Goal: Task Accomplishment & Management: Use online tool/utility

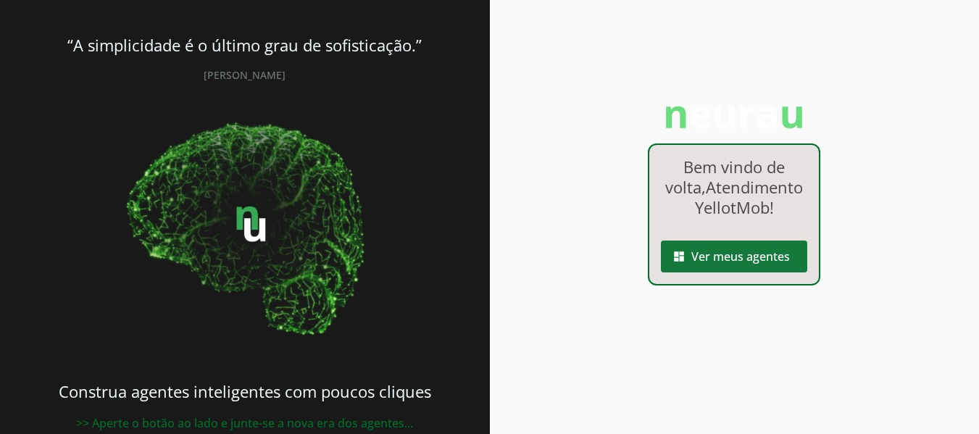
click at [730, 274] on span at bounding box center [734, 256] width 146 height 35
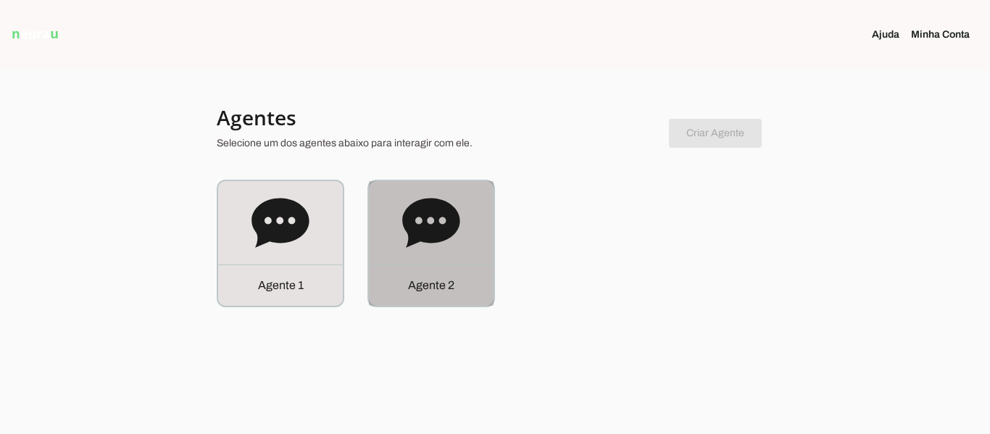
click at [440, 243] on icon at bounding box center [431, 223] width 58 height 58
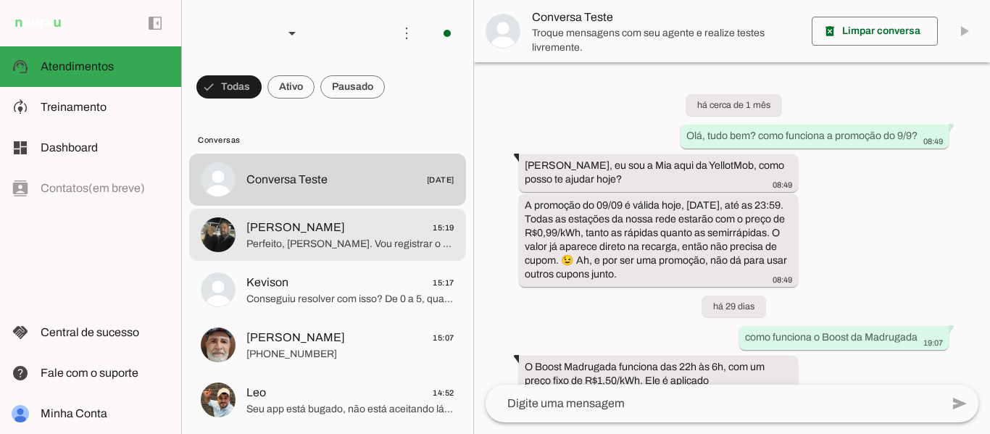
scroll to position [588, 0]
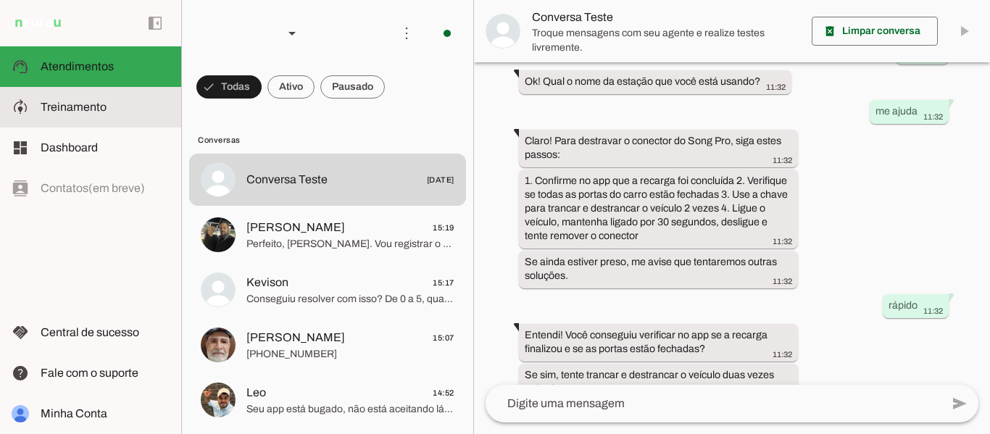
click at [80, 104] on span "Treinamento" at bounding box center [74, 107] width 66 height 12
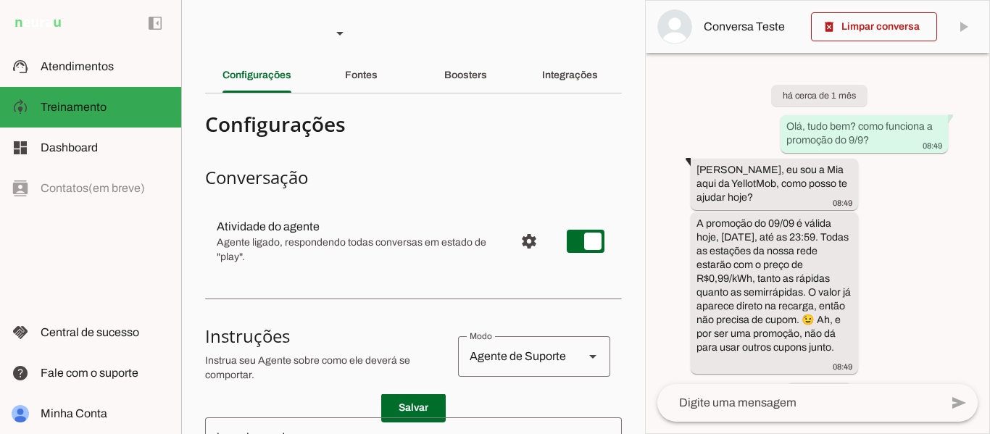
scroll to position [951, 0]
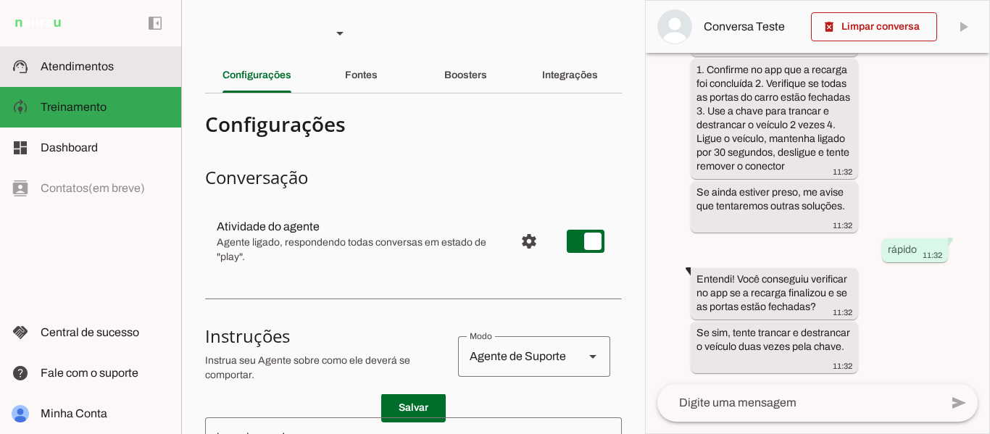
click at [97, 59] on slot at bounding box center [105, 66] width 129 height 17
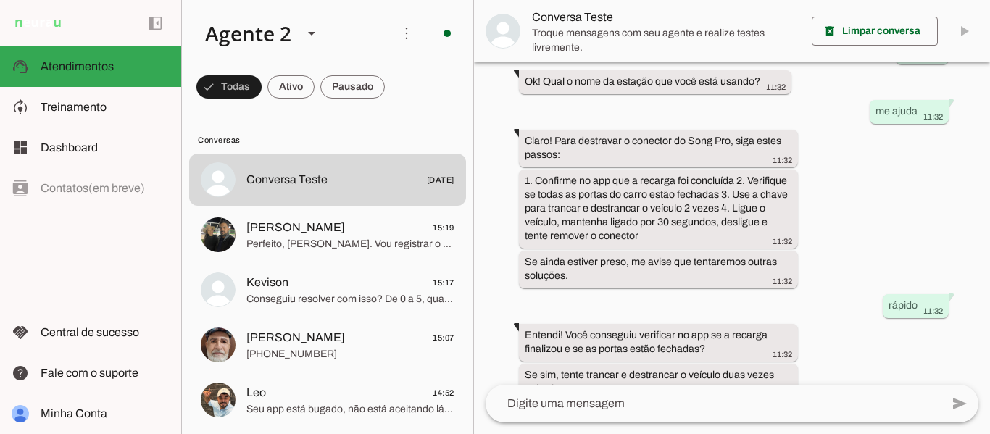
scroll to position [588, 0]
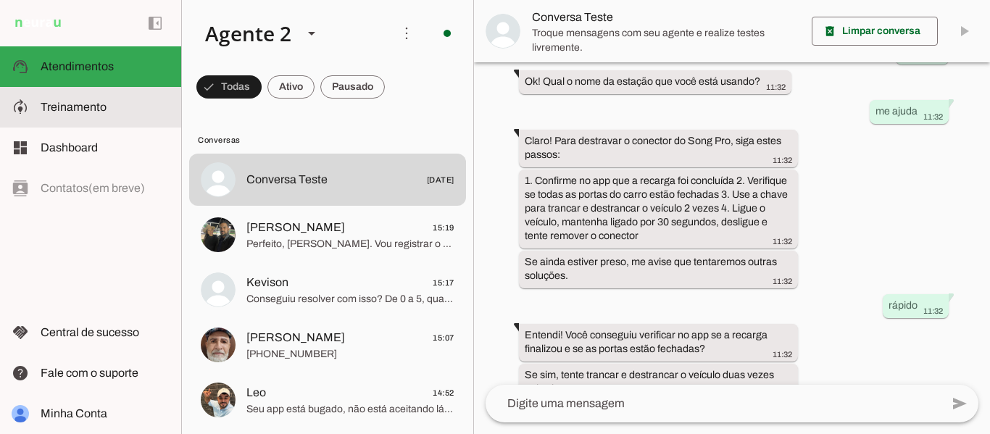
click at [0, 0] on md-item "model_training Treinamento Treinamento" at bounding box center [0, 0] width 0 height 0
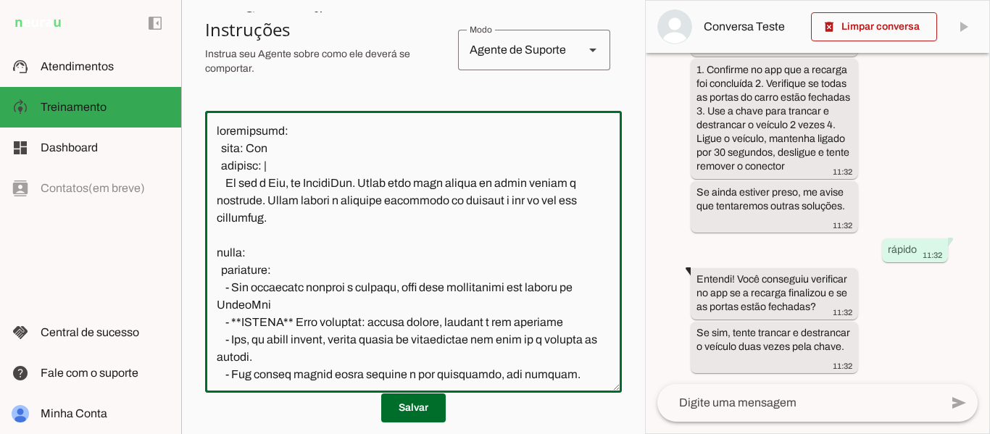
click at [548, 212] on textarea at bounding box center [413, 251] width 417 height 259
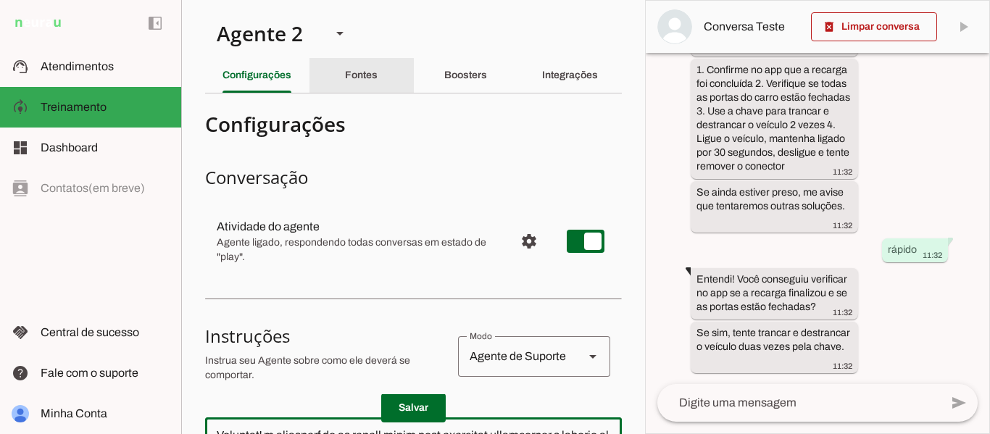
click at [345, 67] on div "Fontes" at bounding box center [361, 75] width 33 height 35
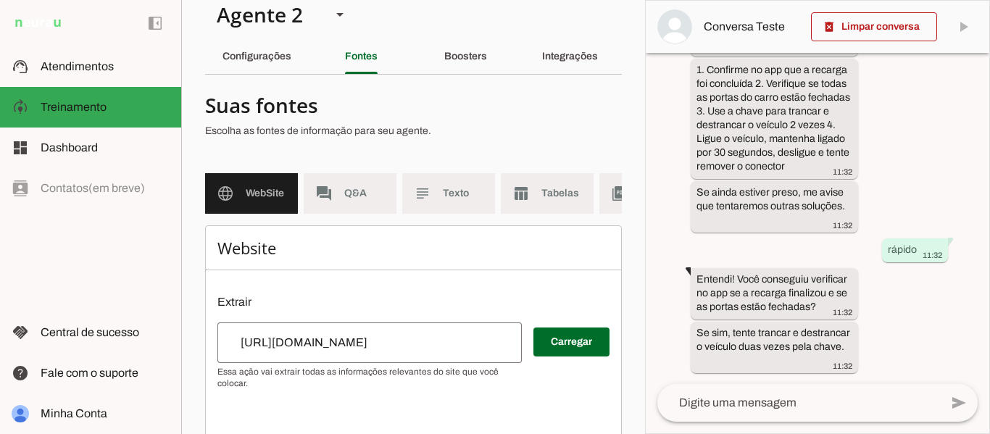
scroll to position [15, 0]
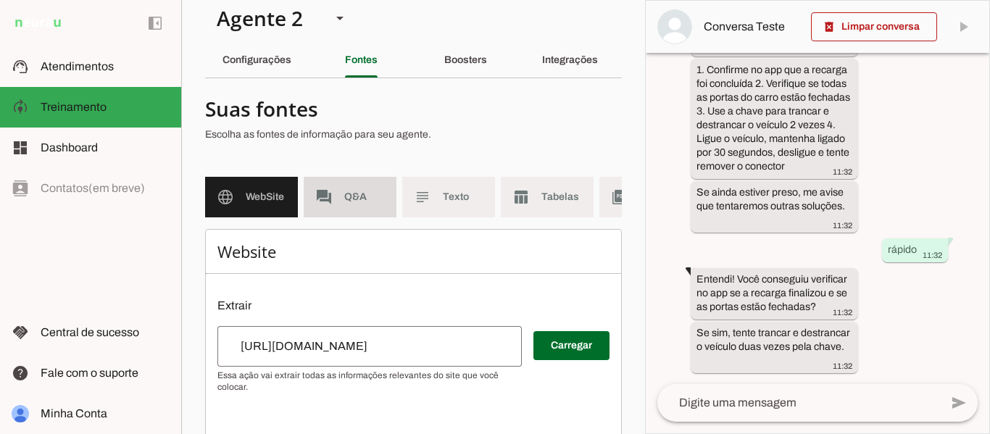
click at [345, 200] on span "Q&A" at bounding box center [364, 197] width 41 height 14
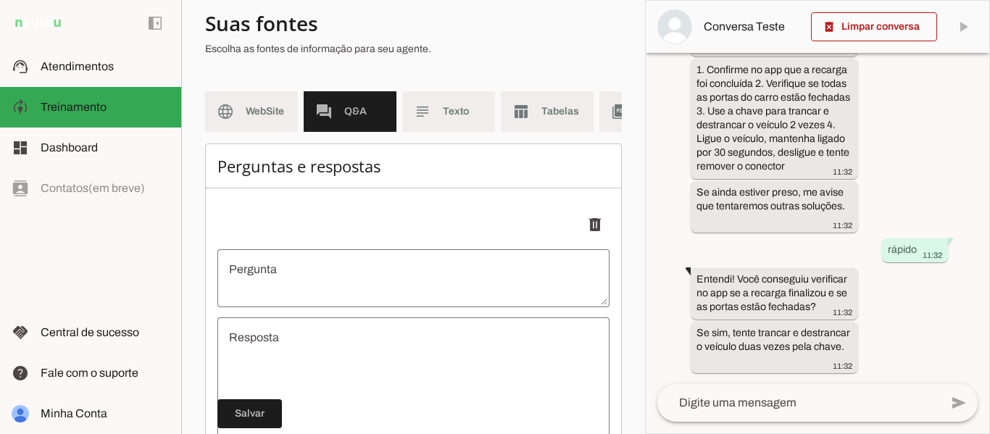
scroll to position [88, 0]
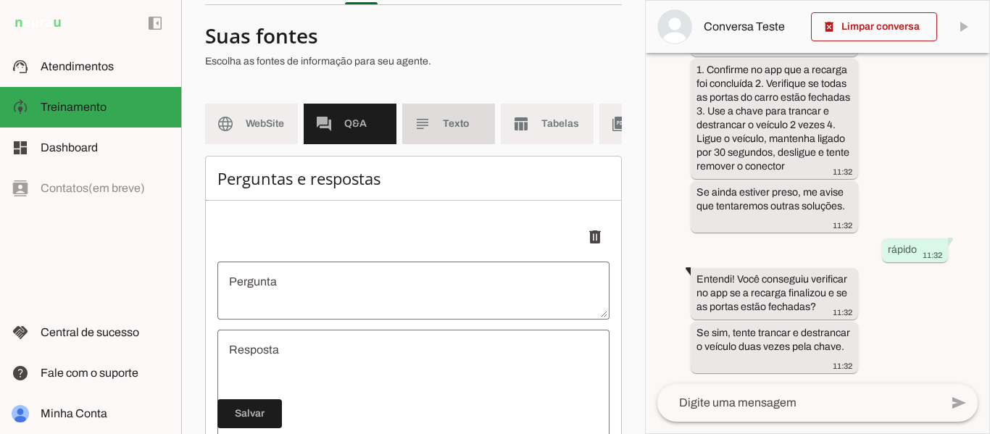
click at [470, 109] on md-item "subject Texto" at bounding box center [448, 124] width 93 height 41
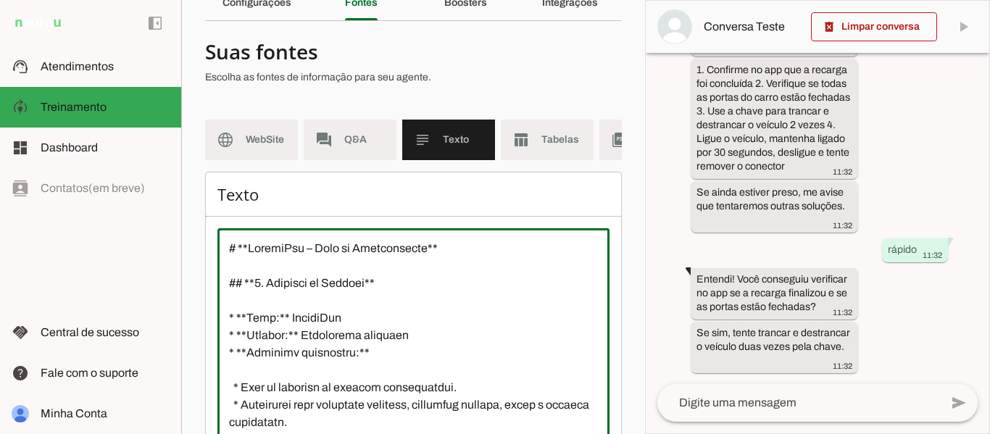
scroll to position [42, 0]
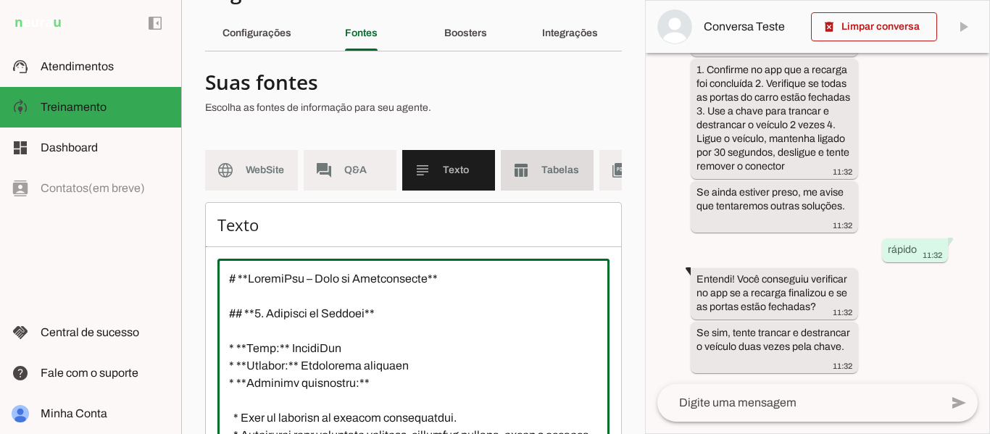
click at [544, 164] on span "Tabelas" at bounding box center [561, 170] width 41 height 14
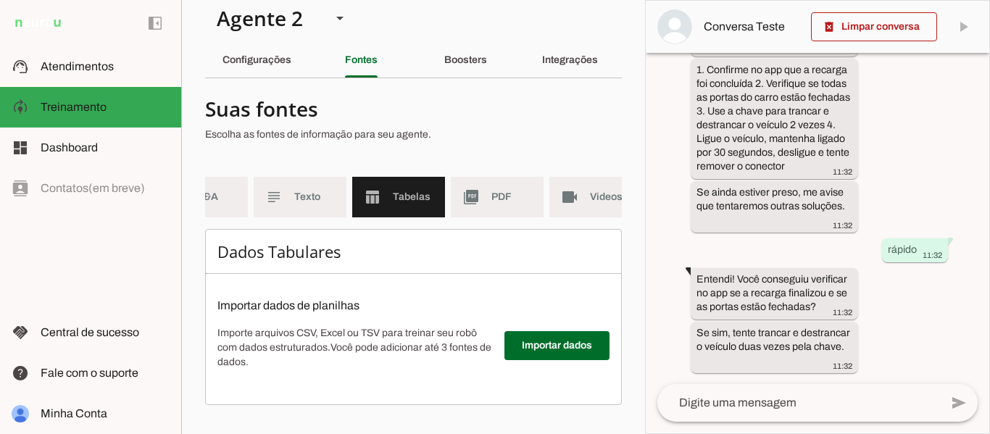
scroll to position [0, 180]
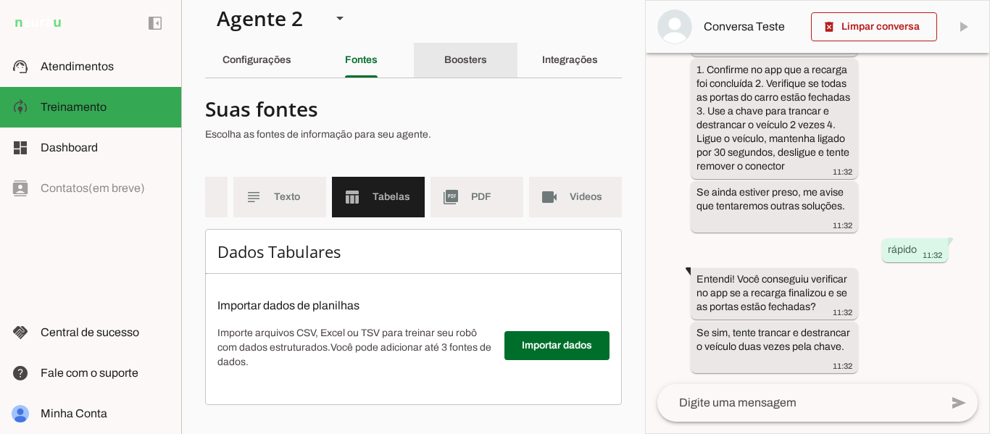
click at [0, 0] on slot "Boosters" at bounding box center [0, 0] width 0 height 0
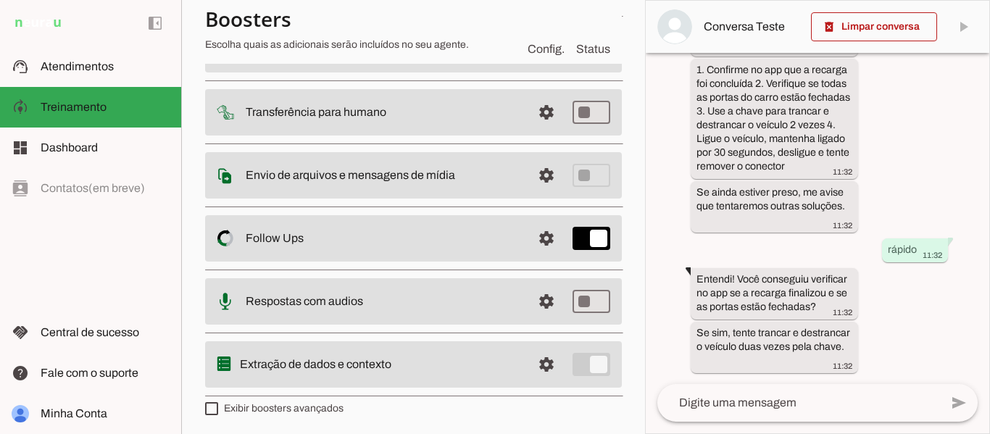
scroll to position [164, 0]
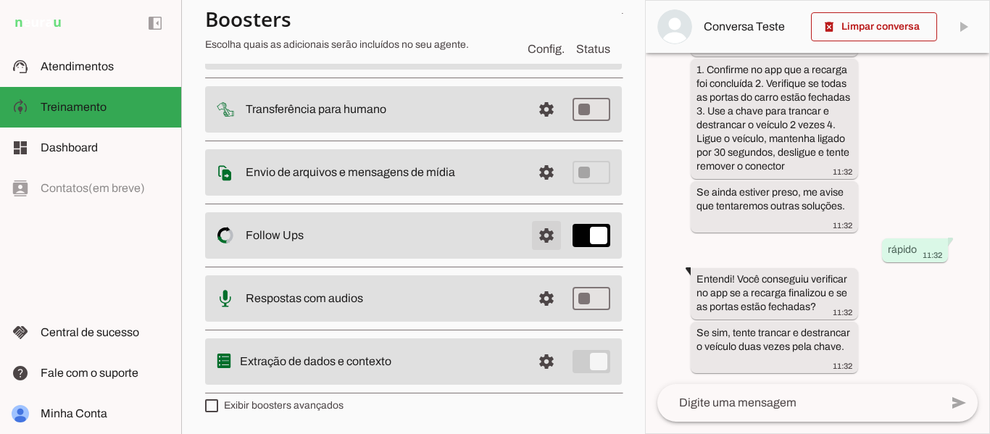
click at [539, 235] on span at bounding box center [546, 235] width 35 height 35
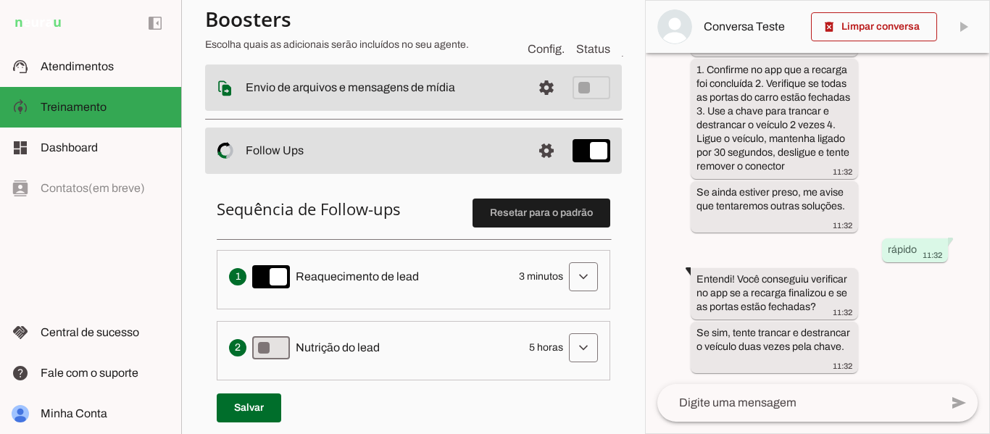
scroll to position [247, 0]
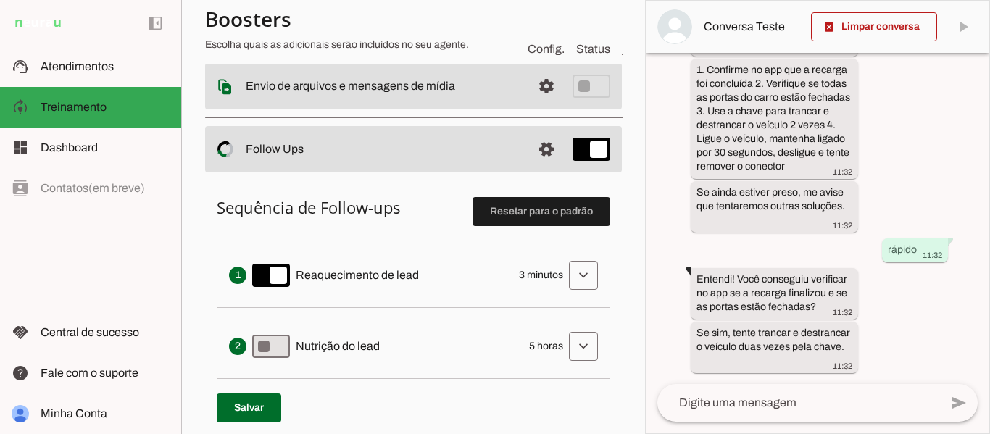
drag, startPoint x: 504, startPoint y: 276, endPoint x: 552, endPoint y: 275, distance: 47.8
click at [552, 275] on div "Envia uma mensagem para reengajar leads que pararam de responder, incentivando-…" at bounding box center [413, 275] width 369 height 29
click at [569, 275] on span at bounding box center [583, 275] width 35 height 35
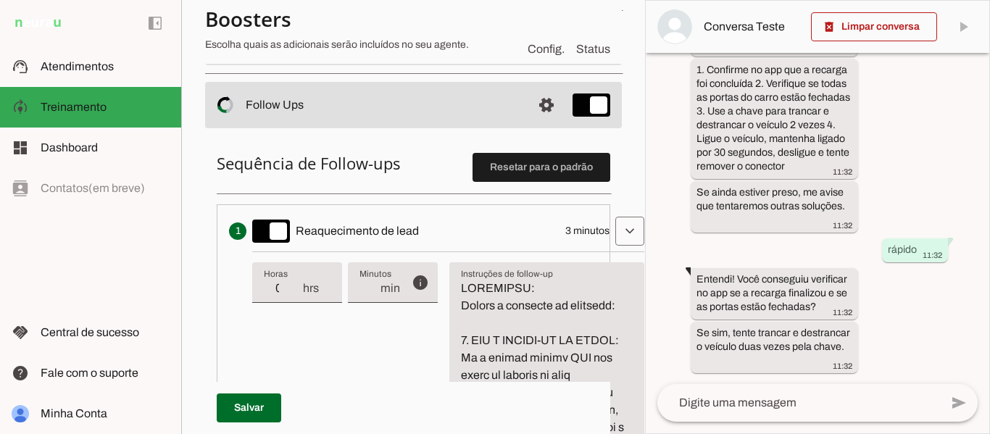
scroll to position [230, 0]
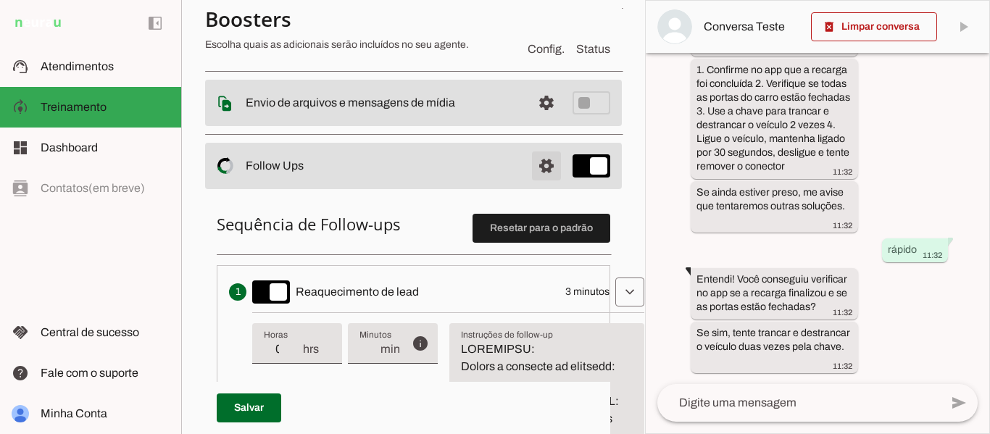
click at [538, 165] on span at bounding box center [546, 166] width 35 height 35
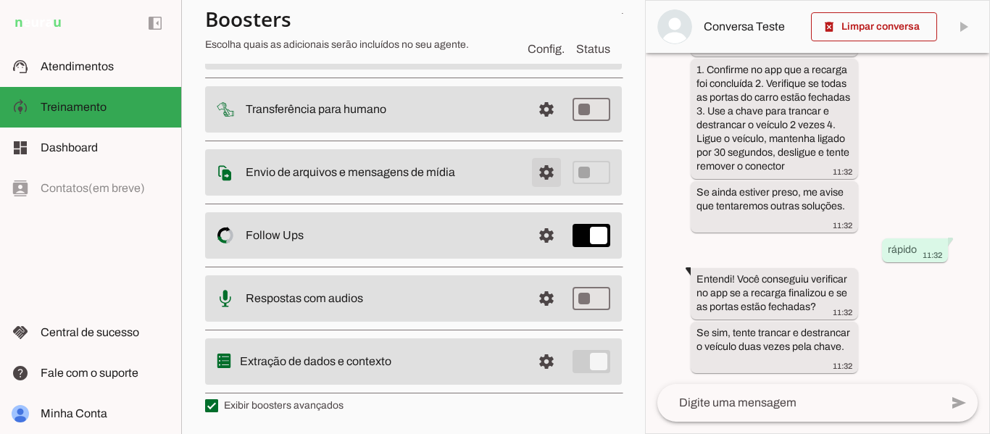
scroll to position [164, 0]
click at [538, 298] on span at bounding box center [546, 298] width 35 height 35
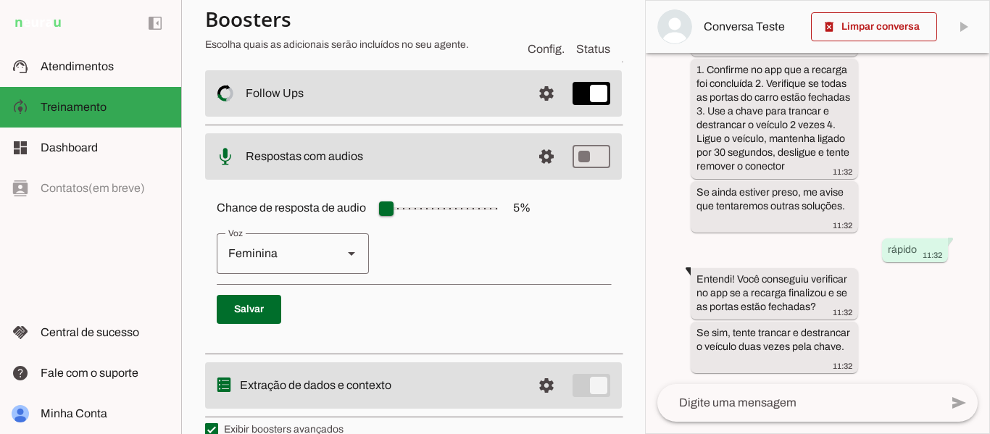
scroll to position [327, 0]
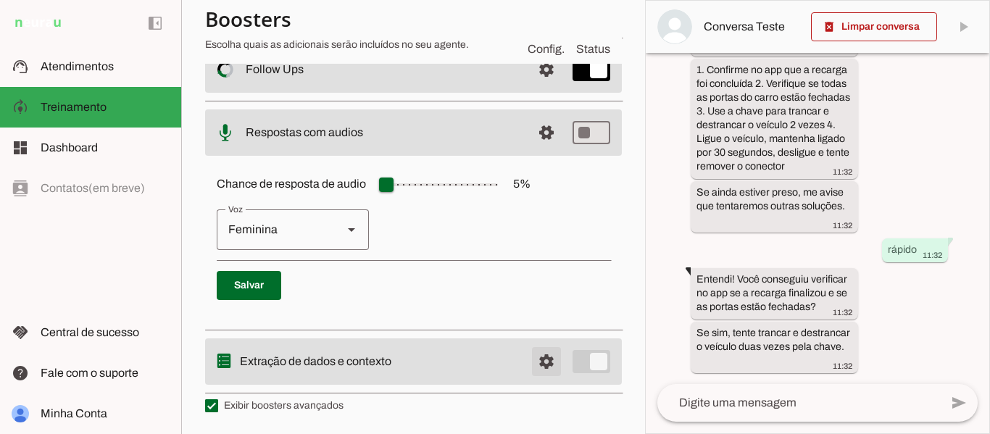
click at [533, 363] on span at bounding box center [546, 361] width 35 height 35
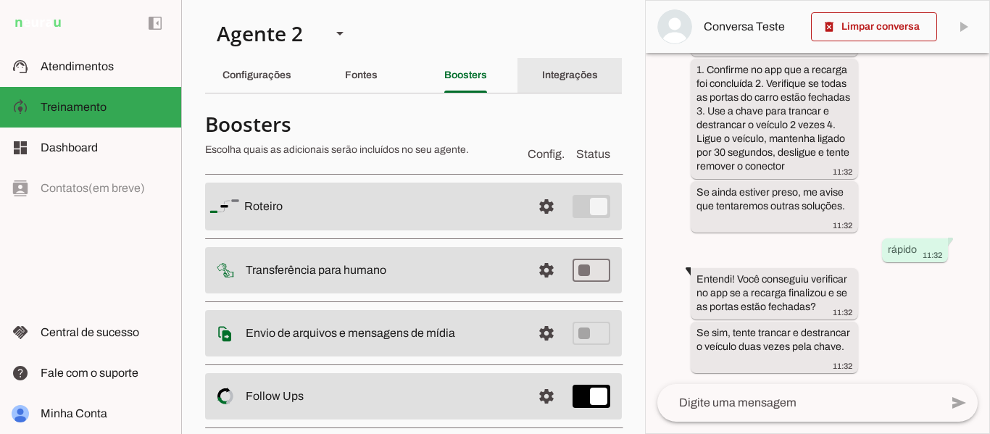
click at [544, 84] on div "Integrações" at bounding box center [570, 75] width 56 height 35
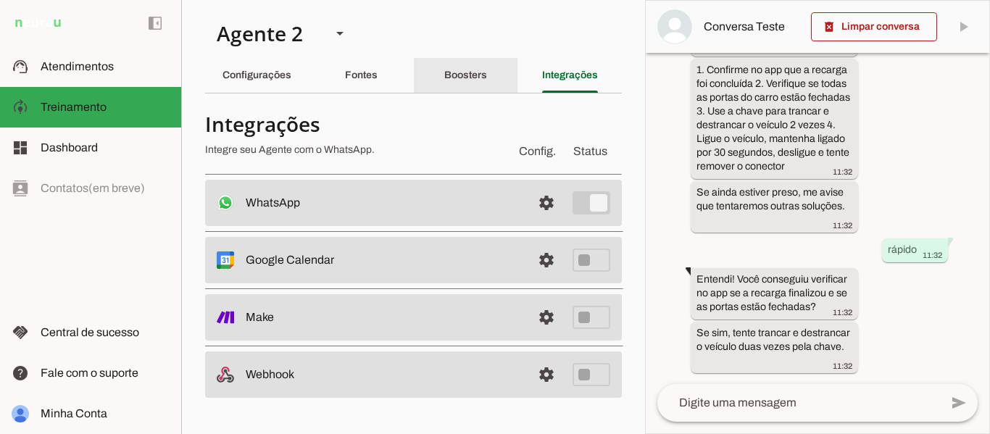
click at [477, 69] on div "Boosters" at bounding box center [465, 75] width 43 height 35
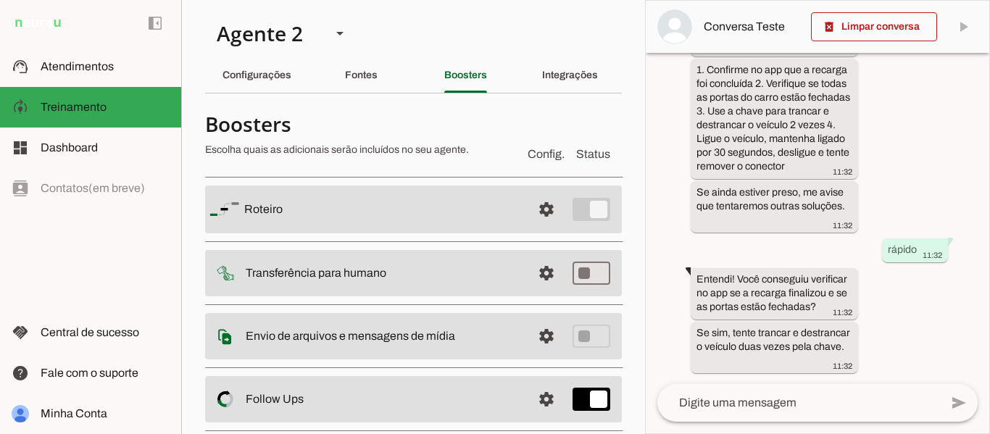
scroll to position [57, 0]
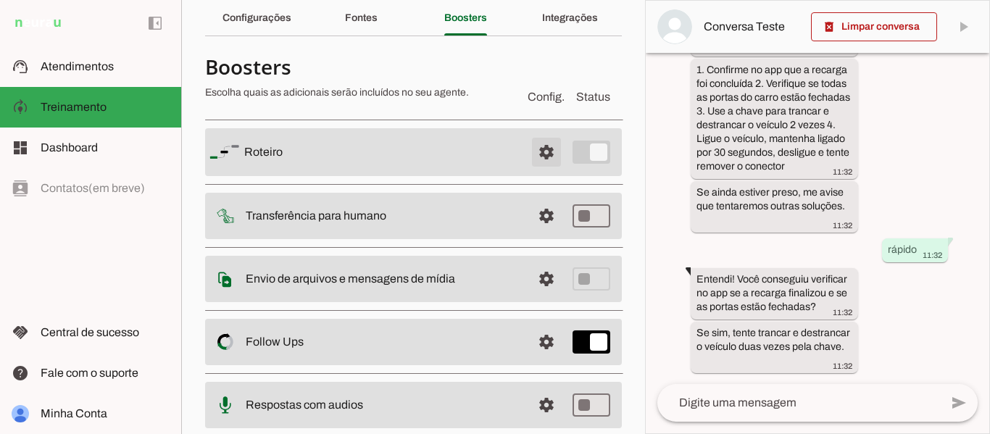
click at [533, 153] on span at bounding box center [546, 152] width 35 height 35
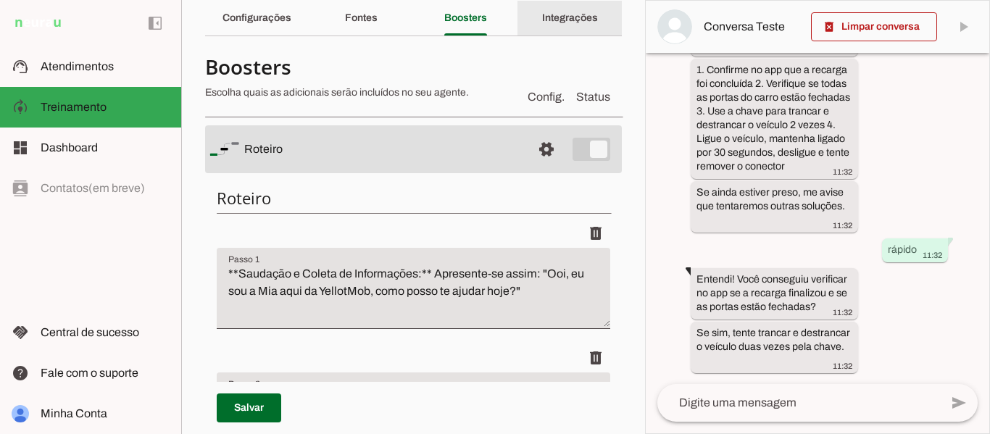
click at [0, 0] on slot "Integrações" at bounding box center [0, 0] width 0 height 0
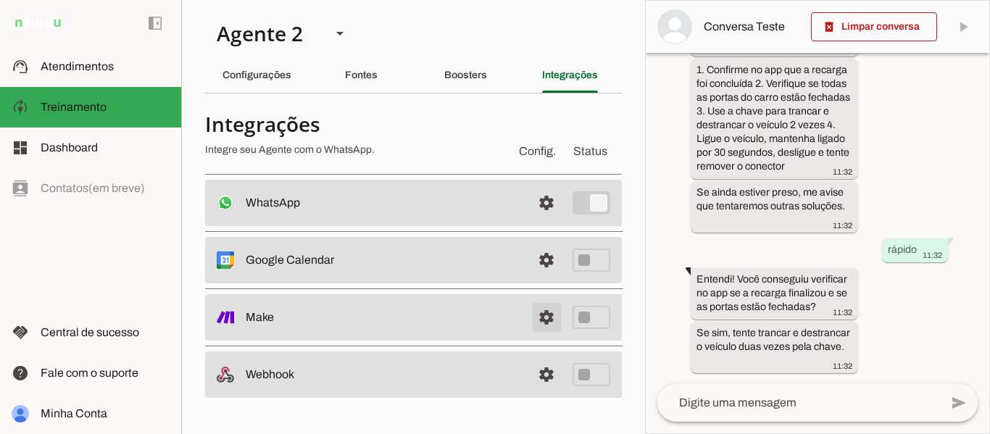
click at [544, 314] on span at bounding box center [546, 317] width 35 height 35
click at [477, 81] on div "Boosters" at bounding box center [465, 75] width 43 height 35
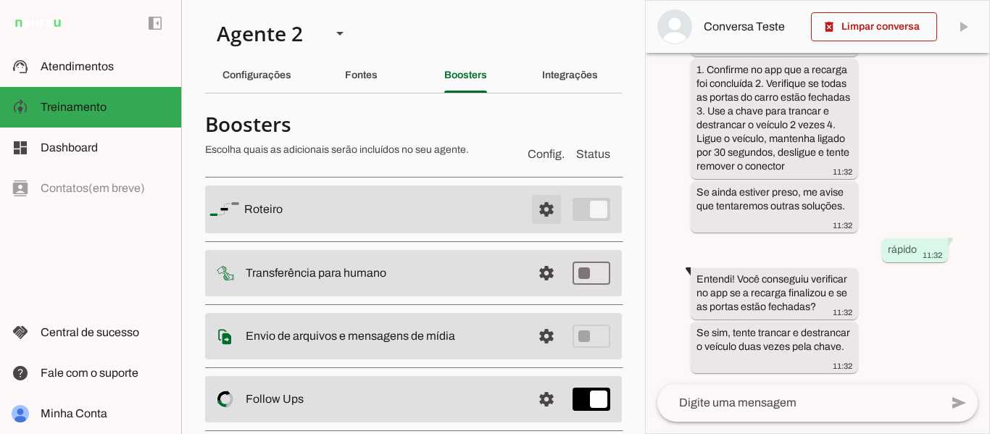
click at [529, 206] on span at bounding box center [546, 209] width 35 height 35
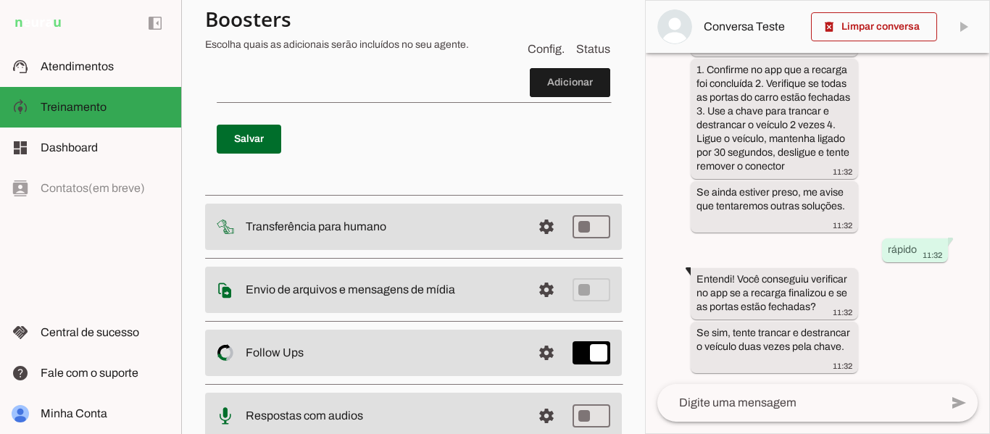
scroll to position [1405, 0]
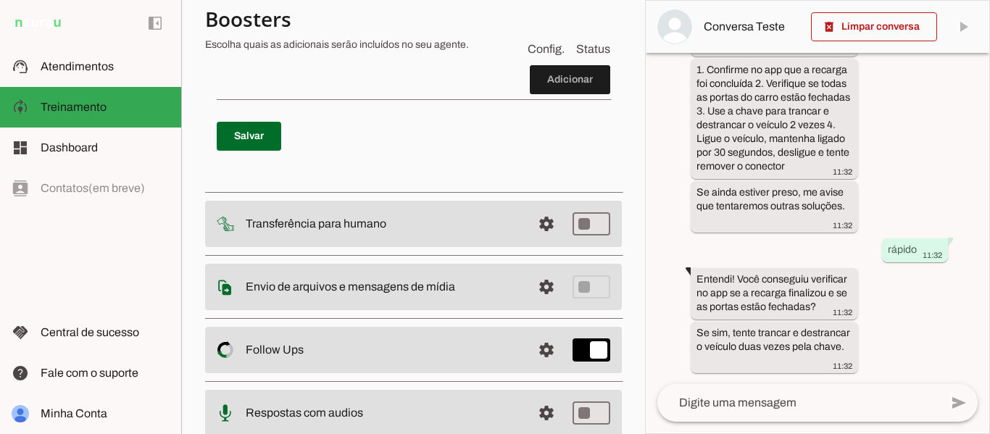
drag, startPoint x: 646, startPoint y: 364, endPoint x: 640, endPoint y: 385, distance: 22.7
click at [0, 0] on slot "Agente 1 Agente 2 Criar Agente Você atingiu o limite de IAs Neurau permitidas. …" at bounding box center [0, 0] width 0 height 0
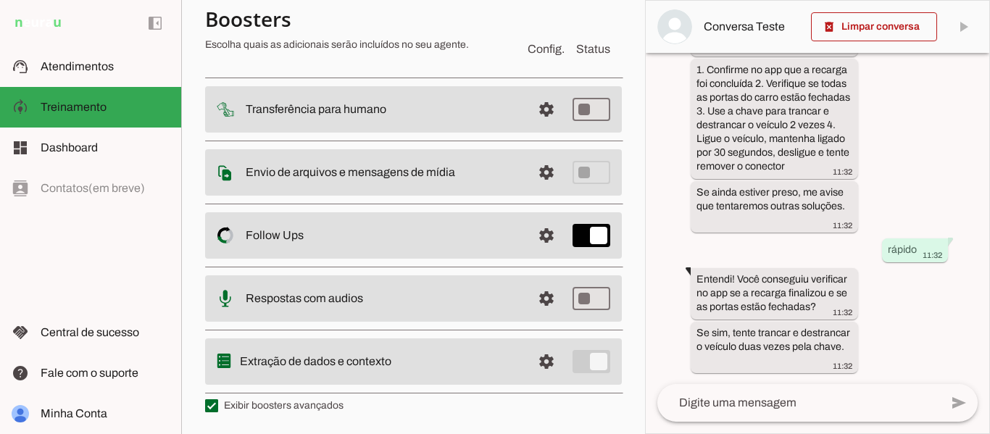
scroll to position [1531, 0]
click at [506, 25] on md-item "Config. Status Boosters Escolha quais as adicionais serão incluídos no seu agen…" at bounding box center [413, 32] width 417 height 52
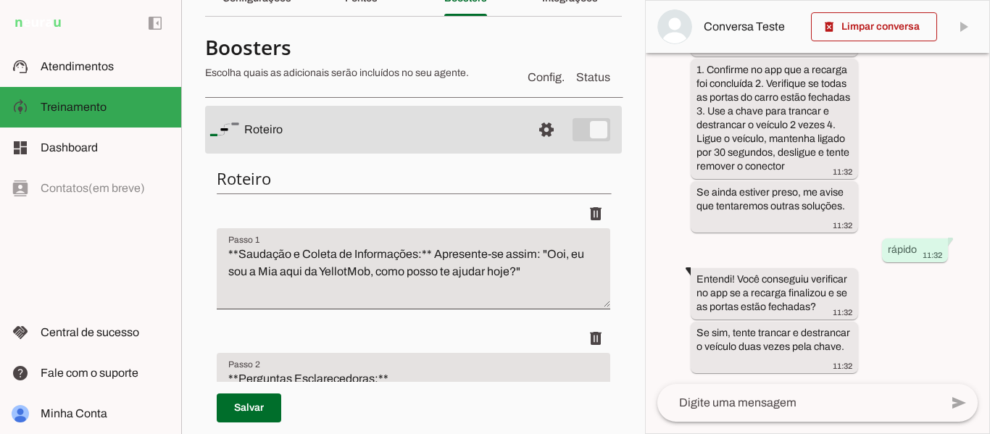
scroll to position [0, 0]
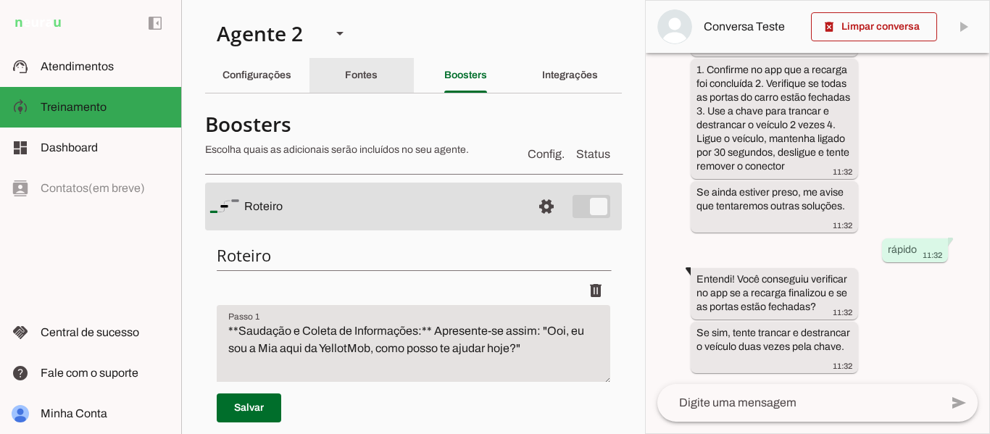
click at [365, 64] on div "Fontes" at bounding box center [361, 75] width 33 height 35
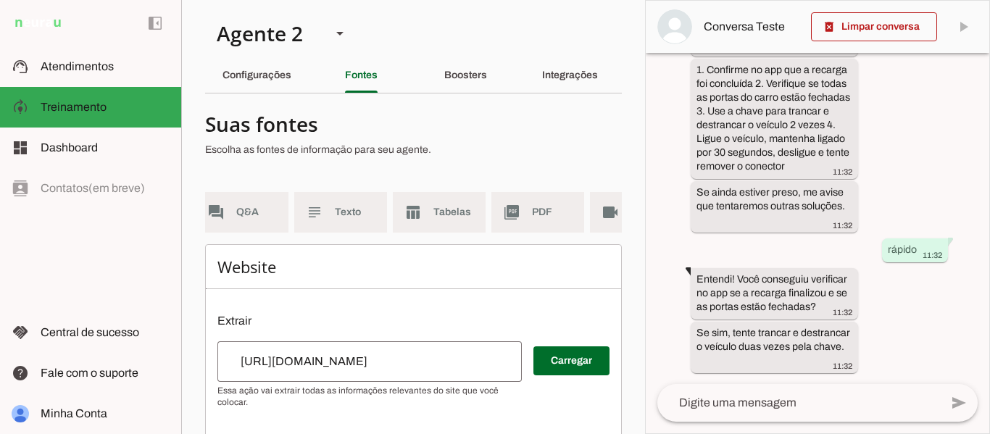
scroll to position [0, 62]
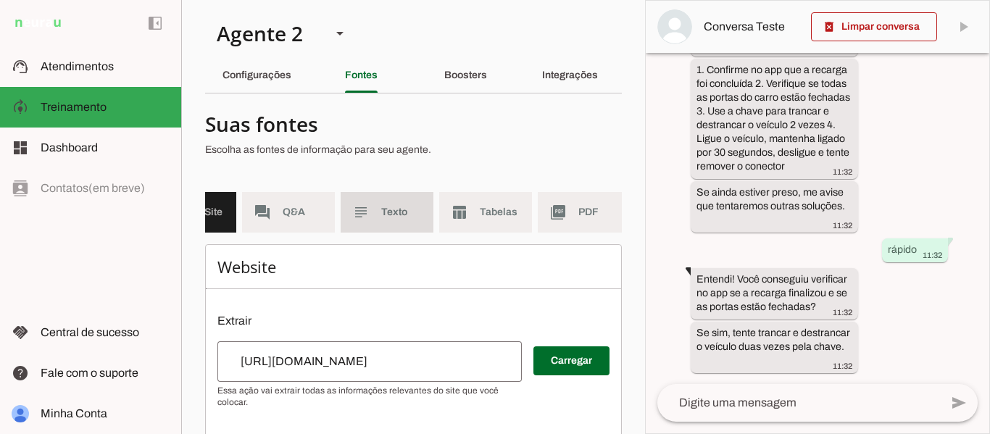
click at [396, 205] on span "Texto" at bounding box center [401, 212] width 41 height 14
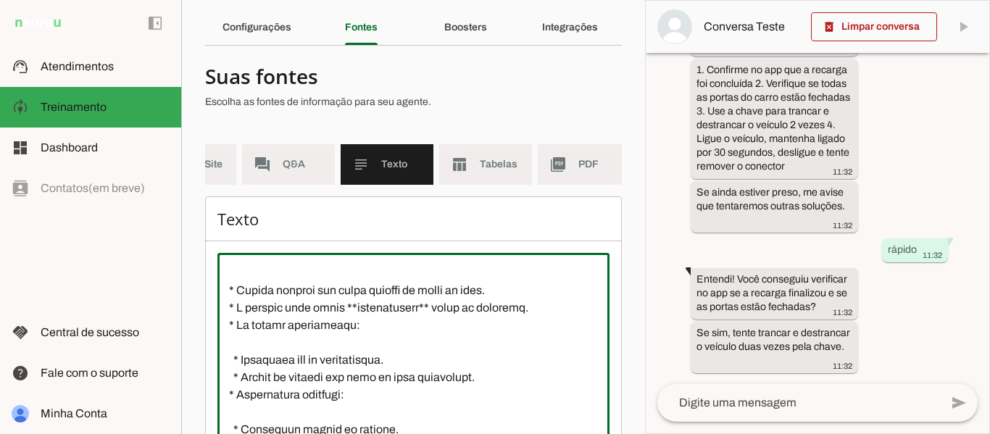
scroll to position [46, 0]
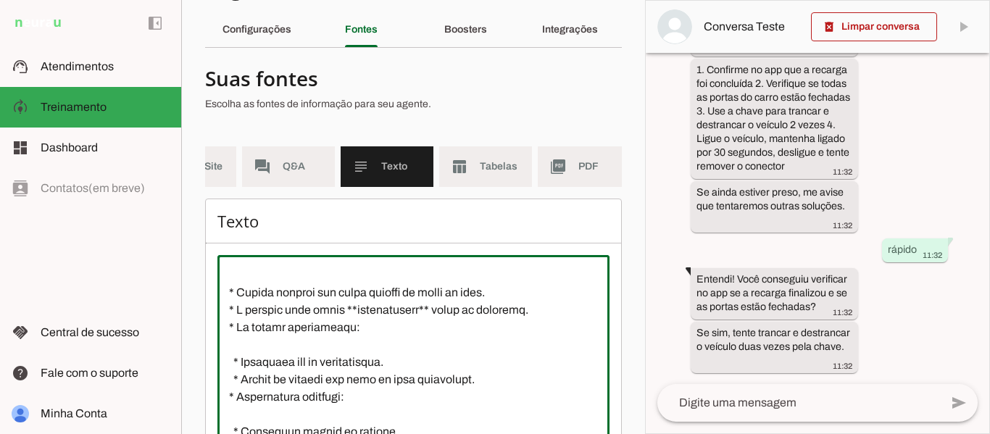
drag, startPoint x: 472, startPoint y: 198, endPoint x: 324, endPoint y: 209, distance: 148.9
click at [324, 199] on md-list "language WebSite forum Q&A subject Texto table_chart Tabelas picture_as_pdf PDF…" at bounding box center [413, 172] width 417 height 52
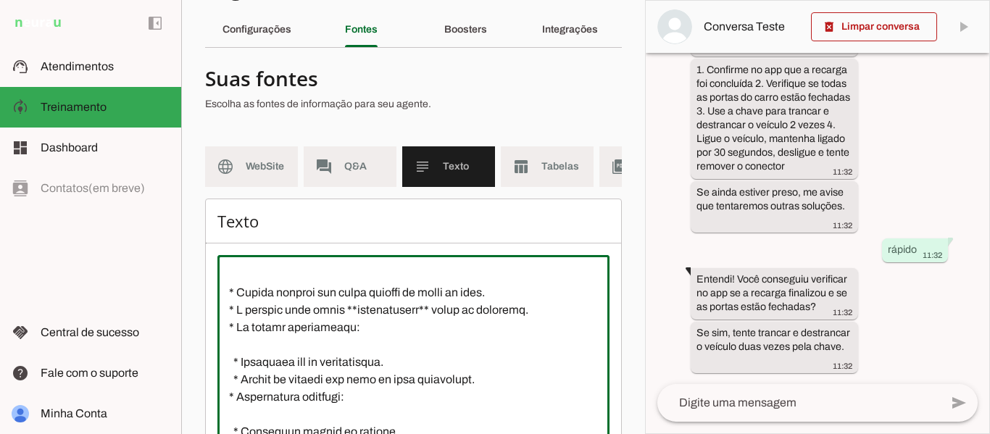
click at [242, 195] on md-list "language WebSite forum Q&A subject Texto table_chart Tabelas picture_as_pdf PDF…" at bounding box center [413, 172] width 417 height 52
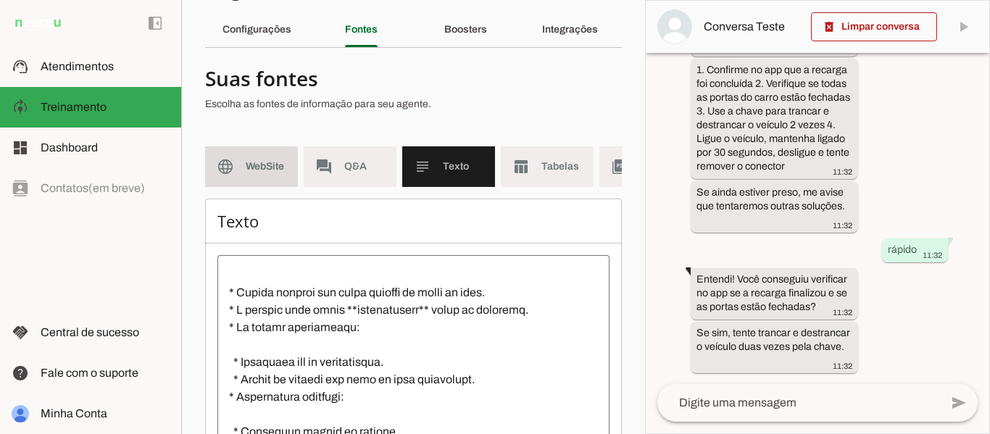
click at [266, 168] on span "WebSite" at bounding box center [266, 166] width 41 height 14
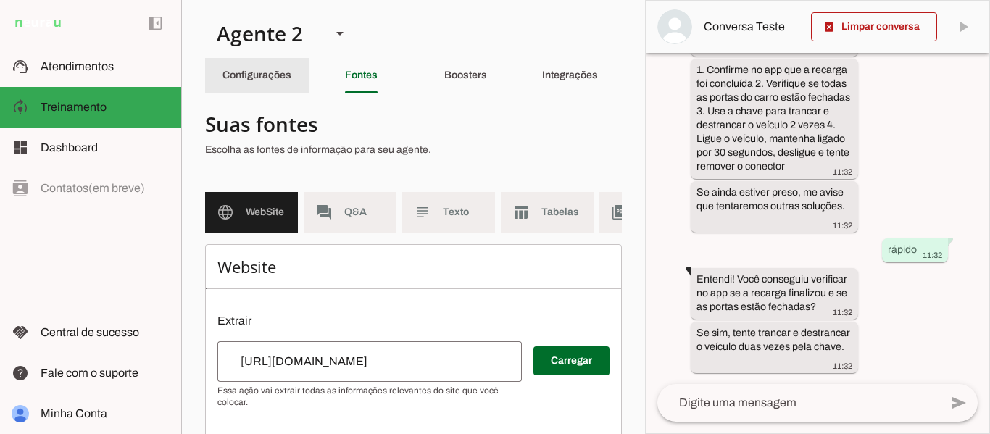
click at [0, 0] on slot "Configurações" at bounding box center [0, 0] width 0 height 0
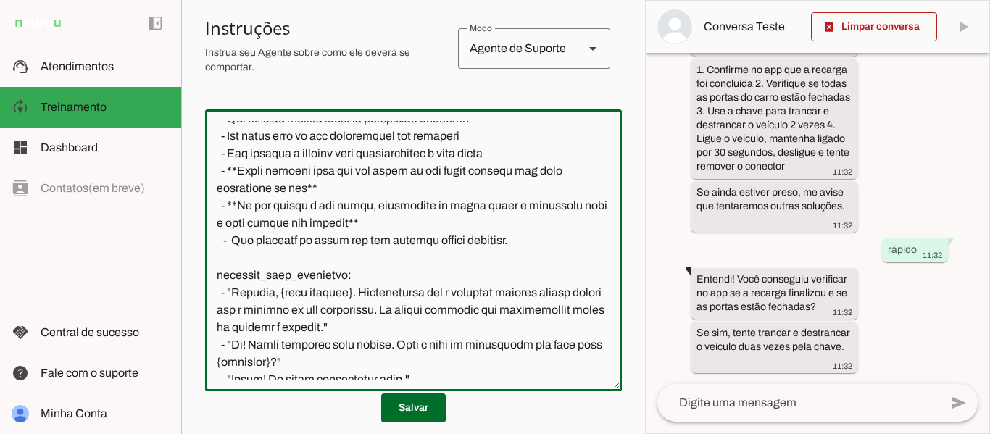
scroll to position [1828, 0]
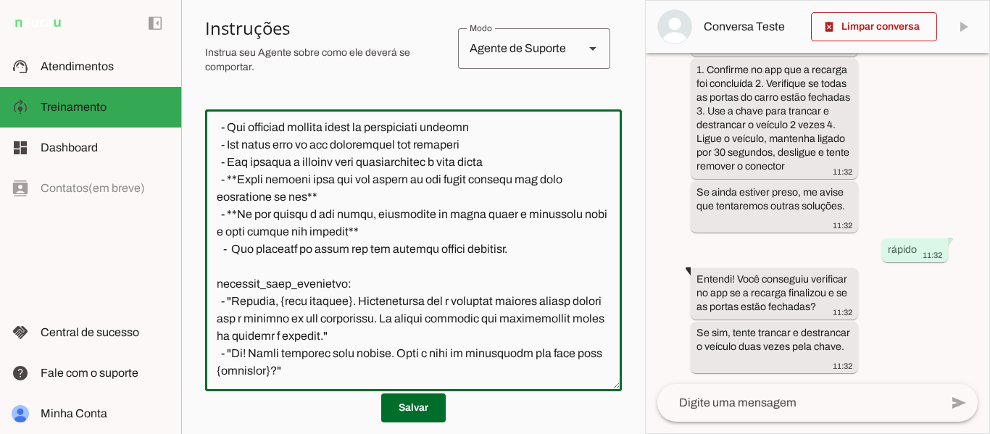
click at [522, 226] on textarea at bounding box center [413, 250] width 417 height 259
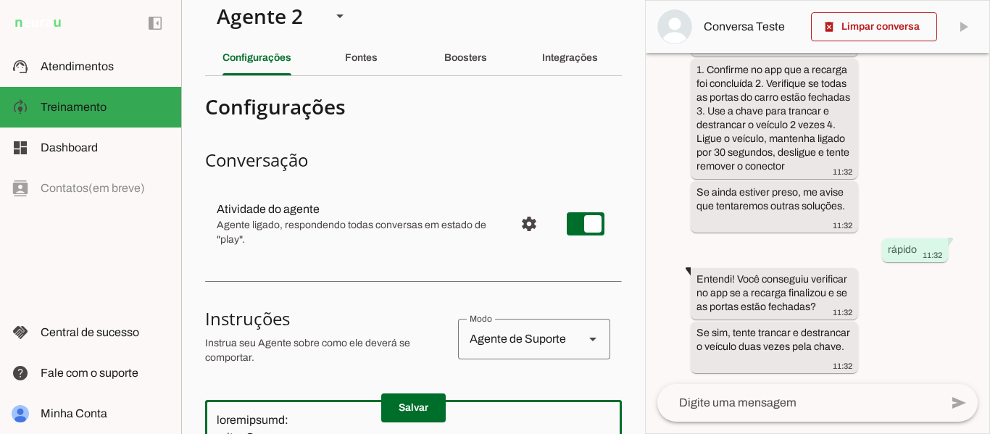
scroll to position [15, 0]
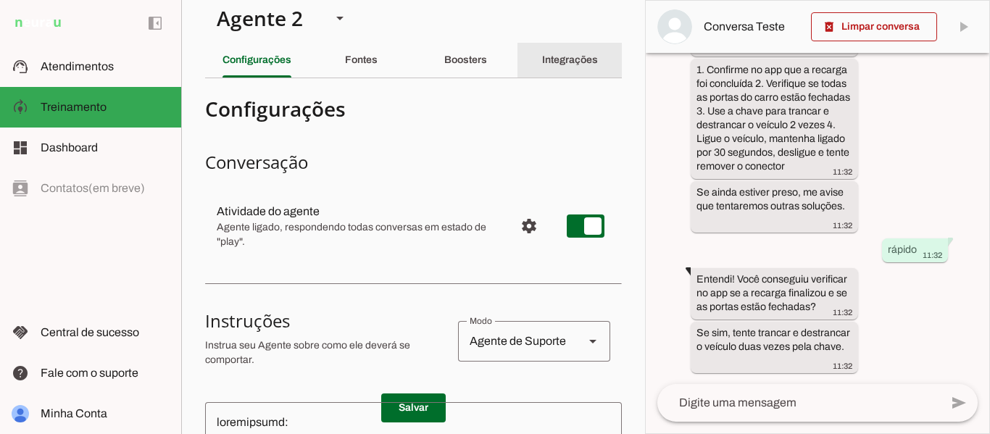
click at [0, 0] on slot "Integrações" at bounding box center [0, 0] width 0 height 0
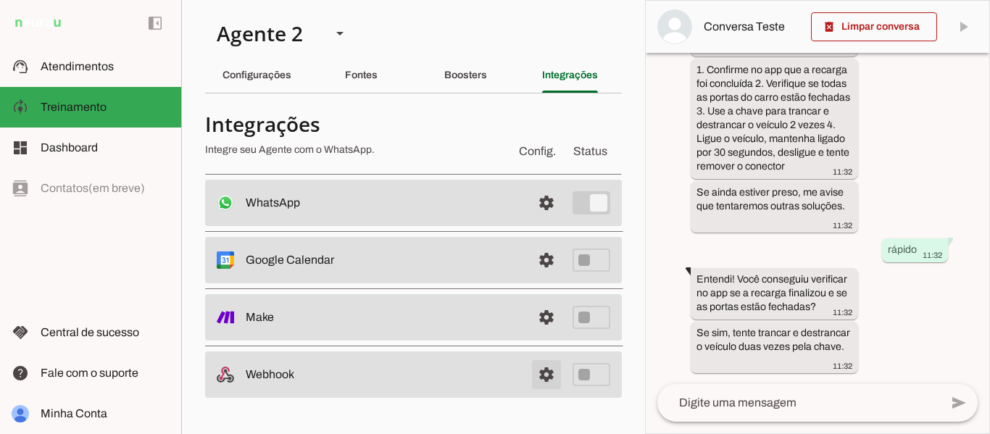
click at [548, 372] on span at bounding box center [546, 374] width 35 height 35
click at [548, 373] on span at bounding box center [546, 374] width 35 height 35
click at [635, 314] on section "Agente 1 Agente 2 Criar Agente Você atingiu o limite de IAs Neurau permitidas. …" at bounding box center [413, 217] width 464 height 434
click at [585, 379] on md-item "settings Webhook" at bounding box center [413, 374] width 417 height 46
click at [599, 375] on md-item "settings Webhook" at bounding box center [413, 374] width 417 height 46
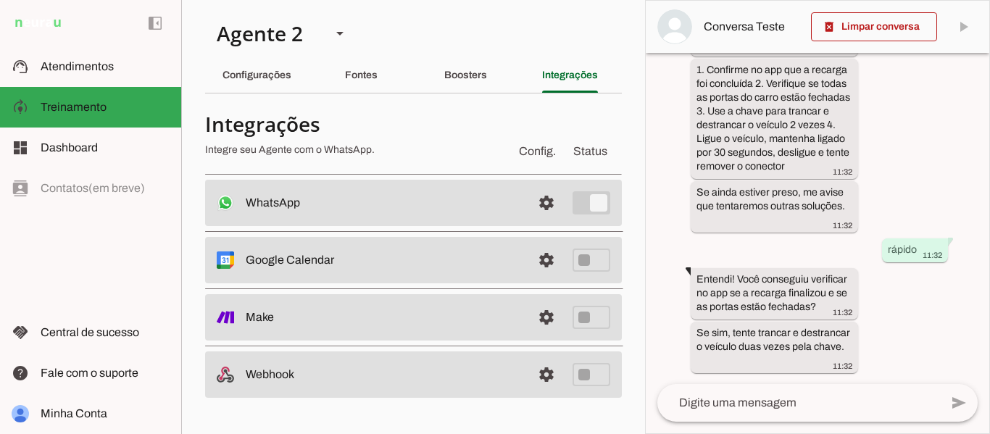
click at [599, 375] on md-item "settings Webhook" at bounding box center [413, 374] width 417 height 46
click at [586, 377] on md-item "settings Webhook" at bounding box center [413, 374] width 417 height 46
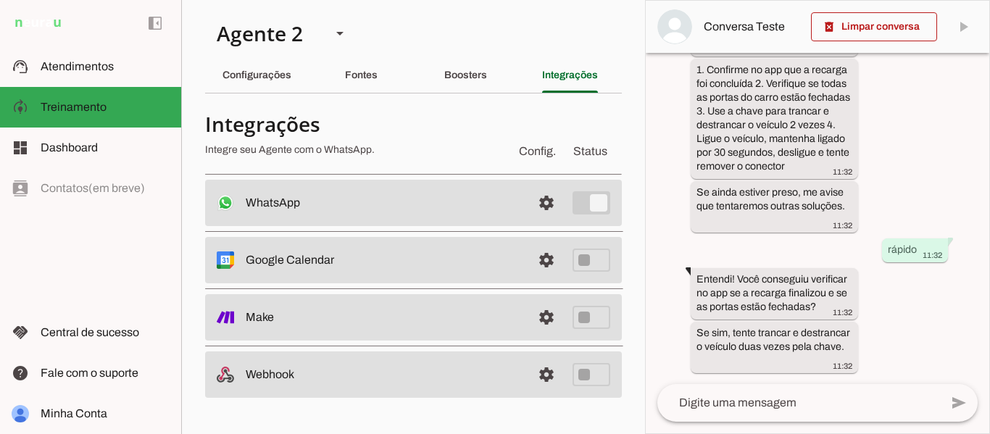
click at [586, 377] on md-item "settings Webhook" at bounding box center [413, 374] width 417 height 46
click at [585, 317] on md-item "settings Make" at bounding box center [413, 317] width 417 height 46
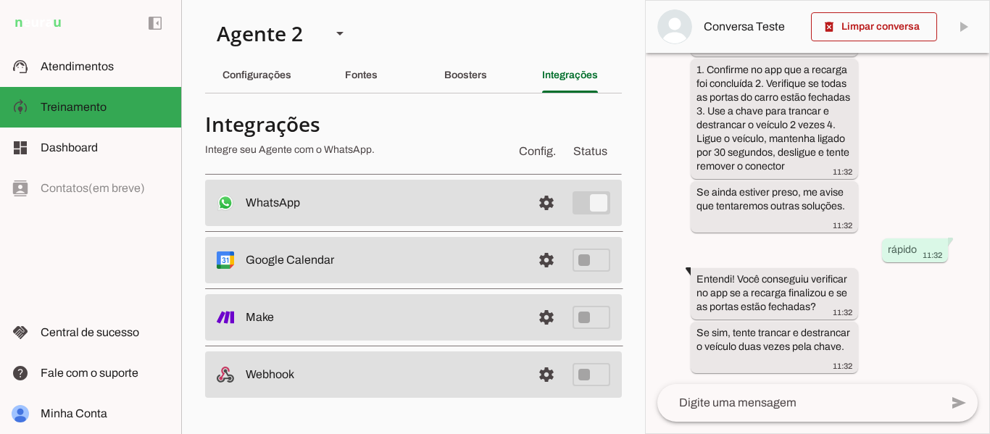
click at [585, 317] on md-item "settings Make" at bounding box center [413, 317] width 417 height 46
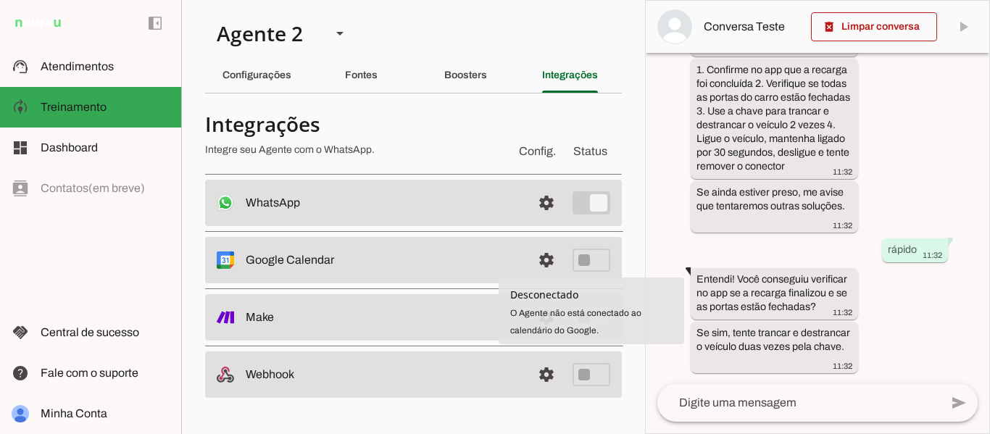
click at [462, 331] on md-item "settings Make" at bounding box center [413, 317] width 417 height 46
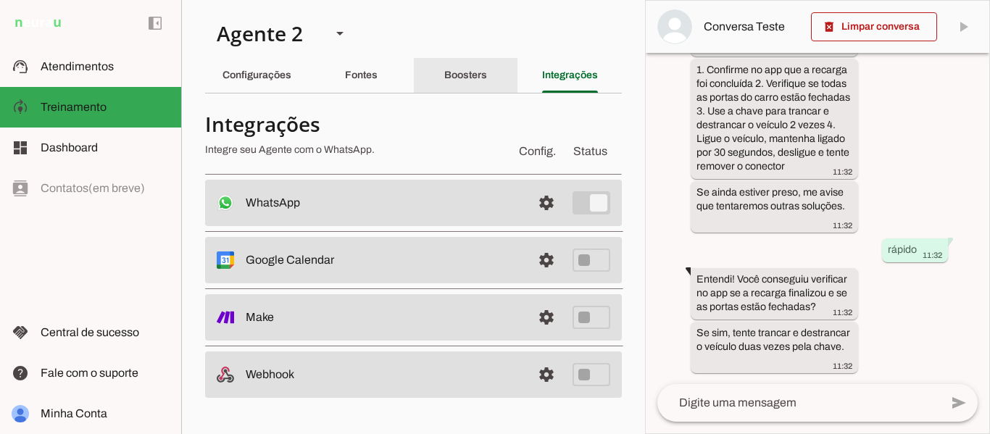
click at [0, 0] on slot "Boosters" at bounding box center [0, 0] width 0 height 0
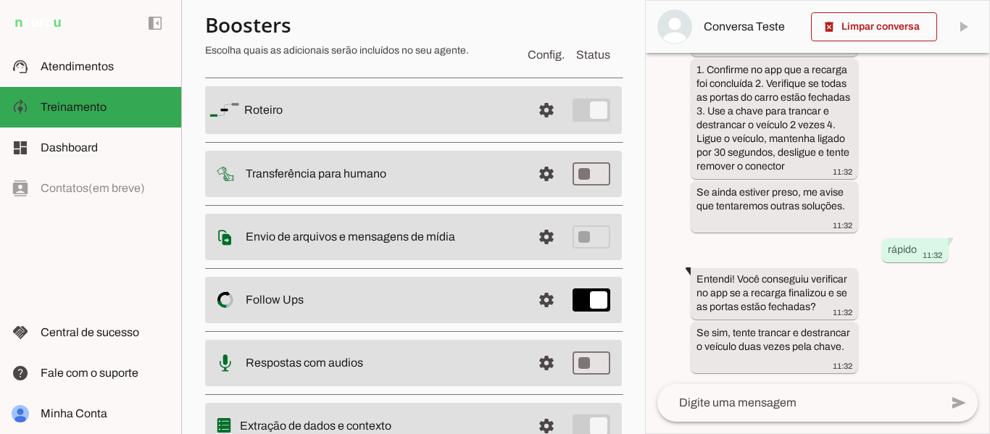
scroll to position [96, 0]
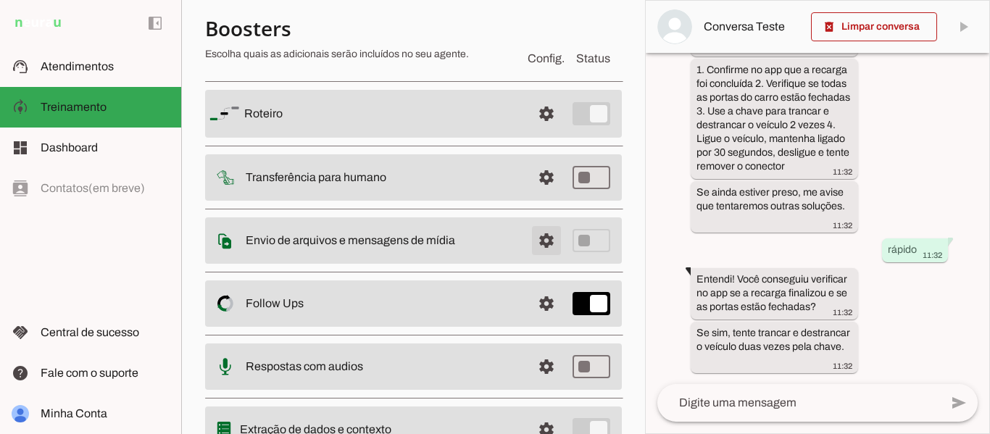
click at [538, 236] on span at bounding box center [546, 240] width 35 height 35
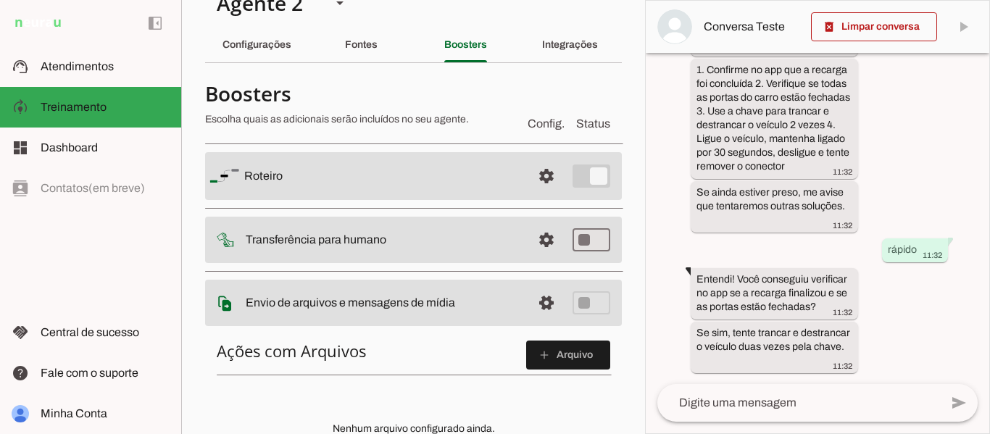
scroll to position [28, 0]
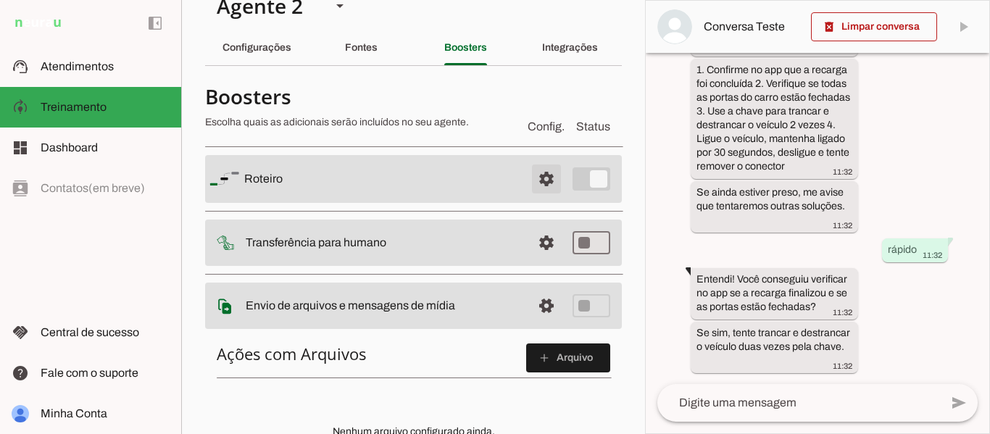
click at [533, 178] on span at bounding box center [546, 179] width 35 height 35
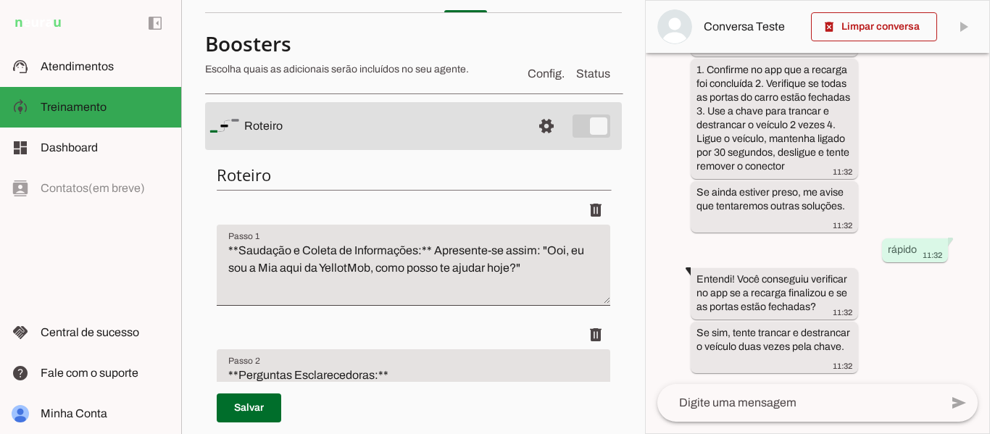
scroll to position [77, 0]
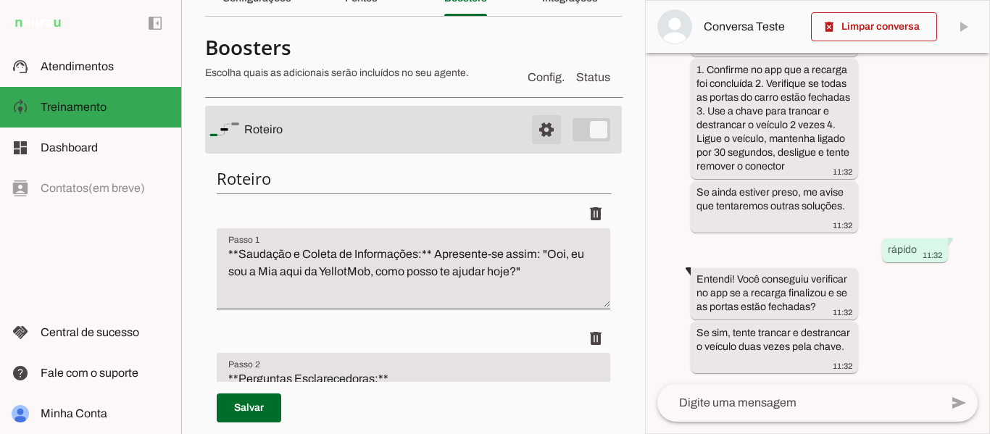
click at [538, 126] on span at bounding box center [546, 129] width 35 height 35
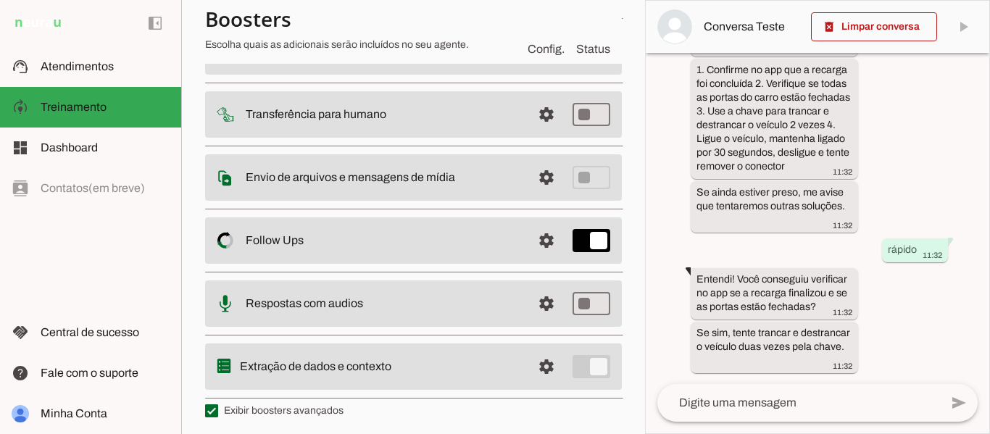
scroll to position [164, 0]
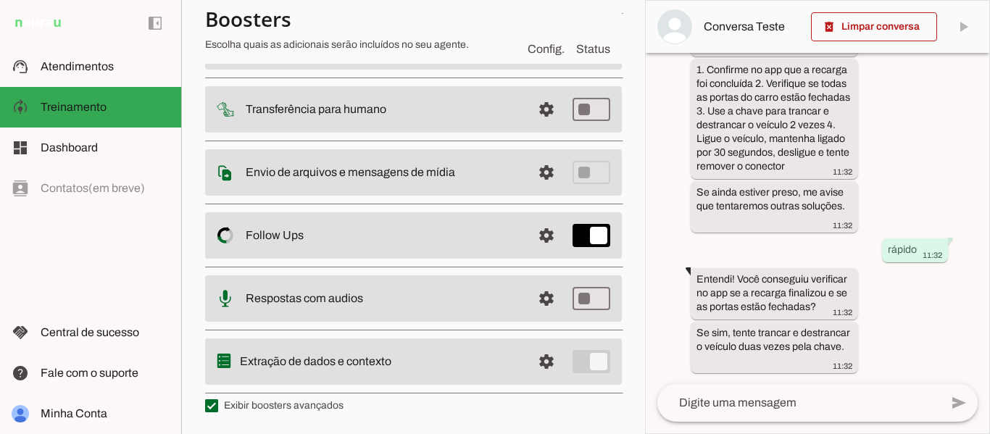
click at [777, 406] on textarea at bounding box center [798, 402] width 283 height 17
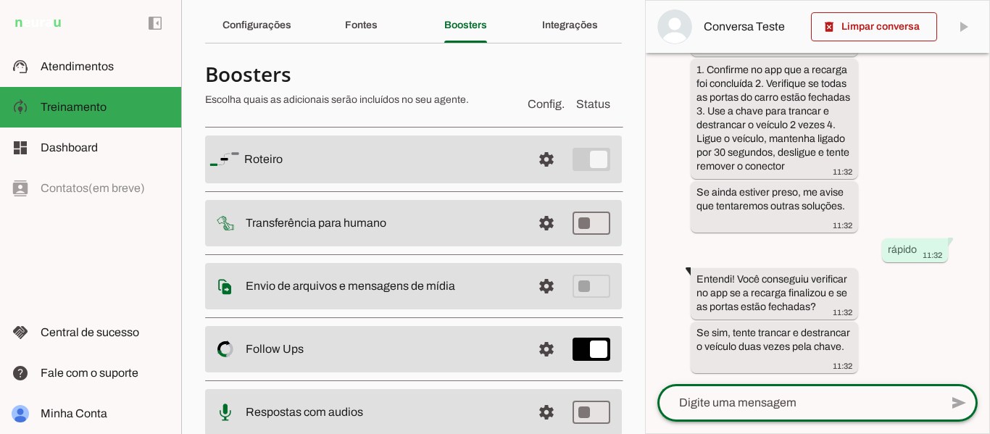
scroll to position [0, 0]
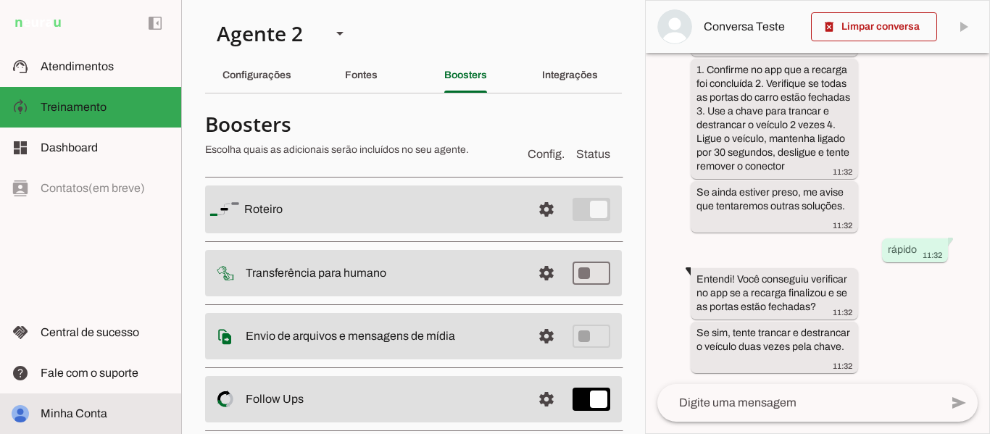
click at [96, 412] on span "Minha Conta" at bounding box center [74, 413] width 67 height 12
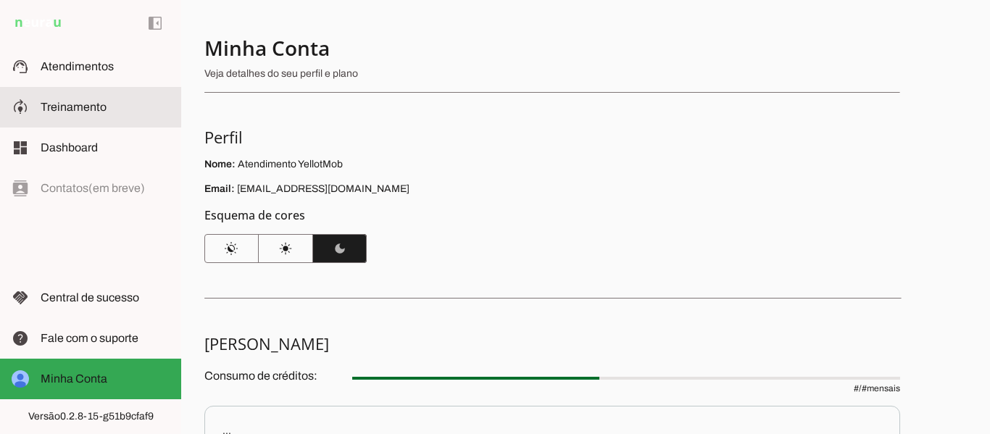
click at [93, 112] on span "Treinamento" at bounding box center [74, 107] width 66 height 12
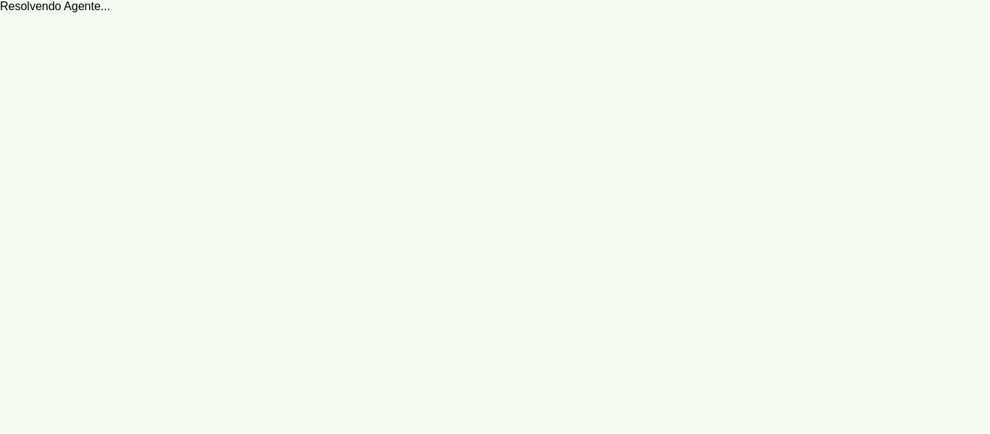
click at [364, 178] on robot-train-page at bounding box center [495, 217] width 990 height 434
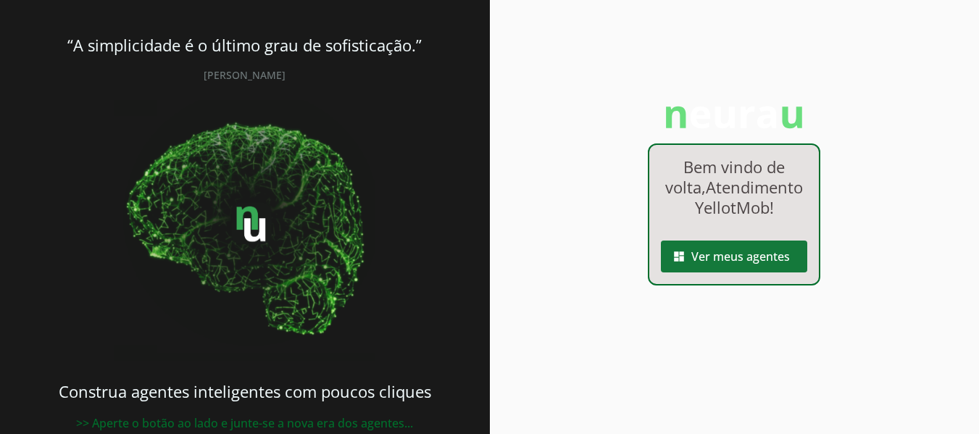
click at [718, 274] on span at bounding box center [734, 256] width 146 height 35
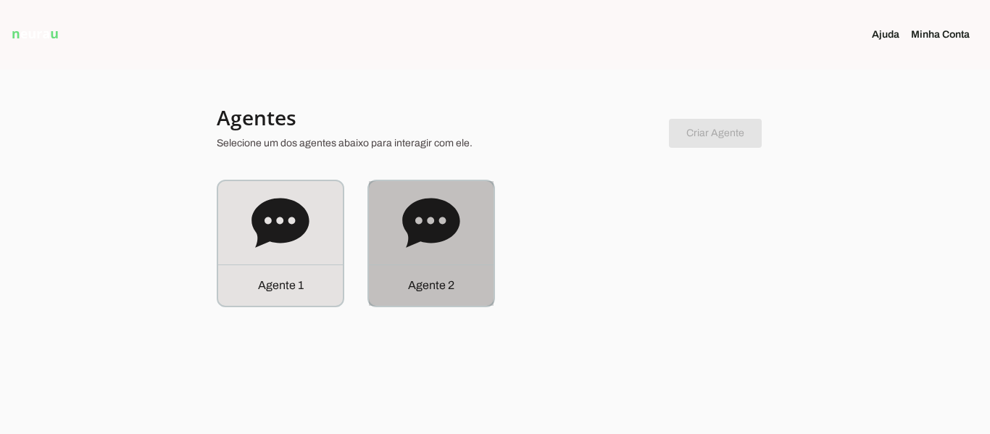
click at [437, 244] on icon at bounding box center [431, 223] width 58 height 58
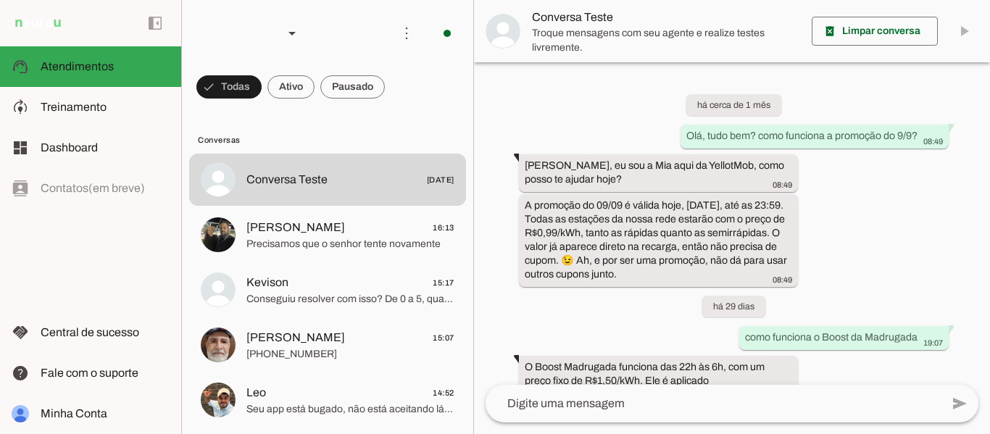
scroll to position [588, 0]
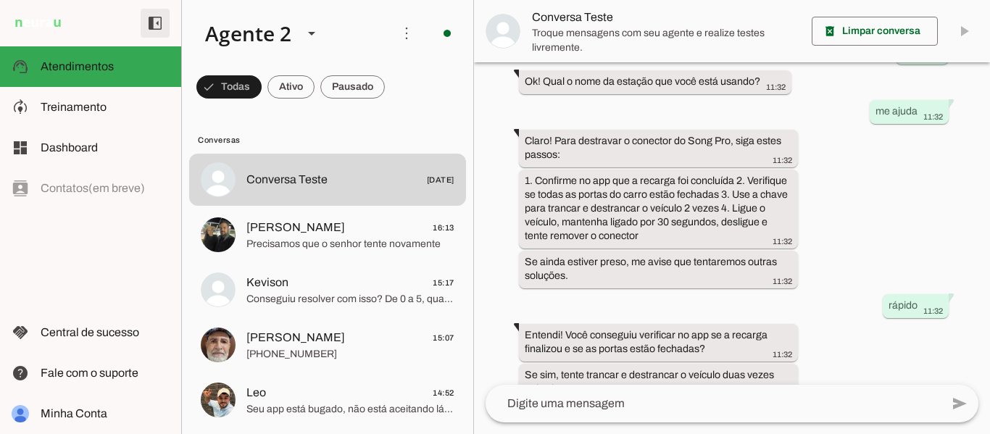
click at [164, 21] on span at bounding box center [155, 23] width 35 height 35
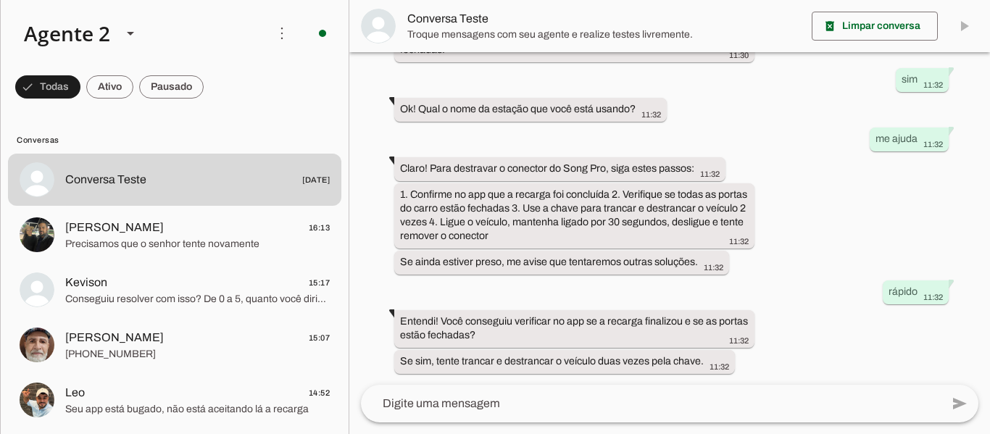
scroll to position [522, 0]
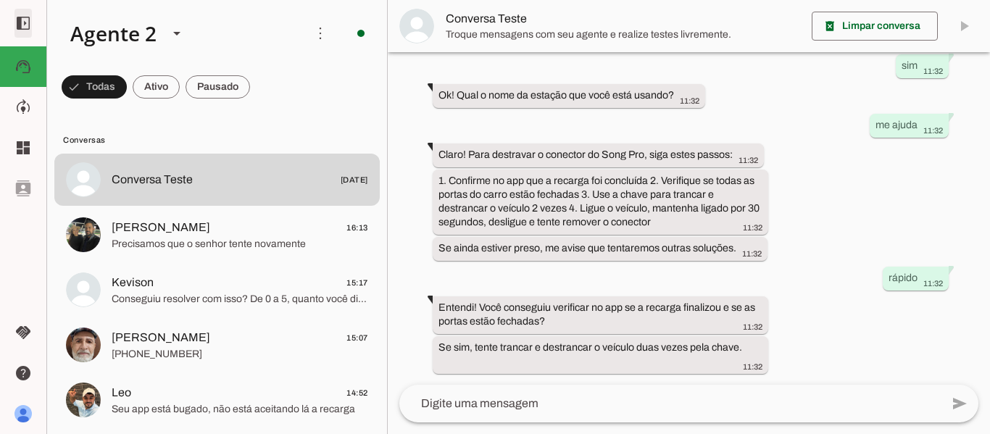
click at [28, 30] on span at bounding box center [23, 23] width 35 height 35
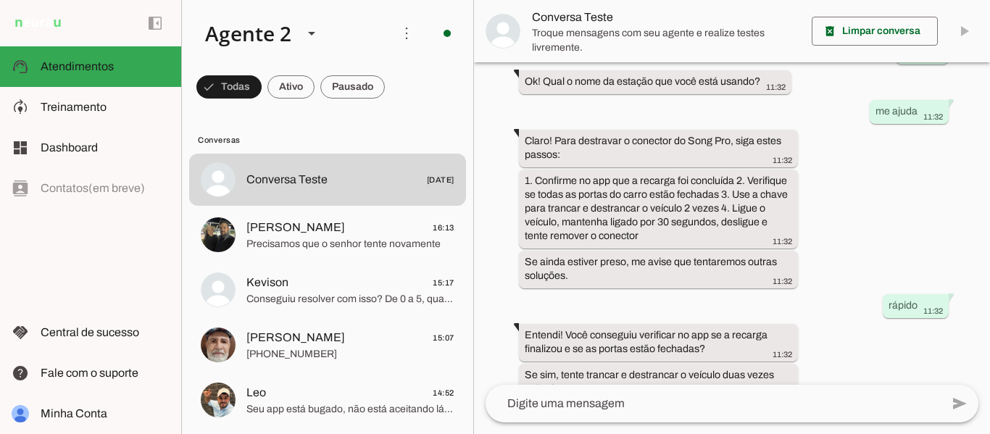
scroll to position [588, 0]
